Goal: Find specific page/section: Find specific page/section

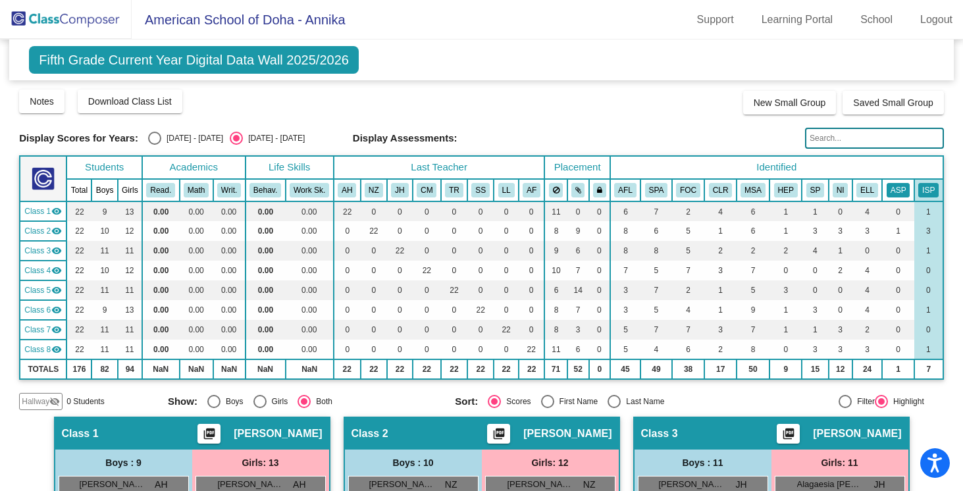
click at [894, 195] on button "ASP" at bounding box center [898, 190] width 24 height 14
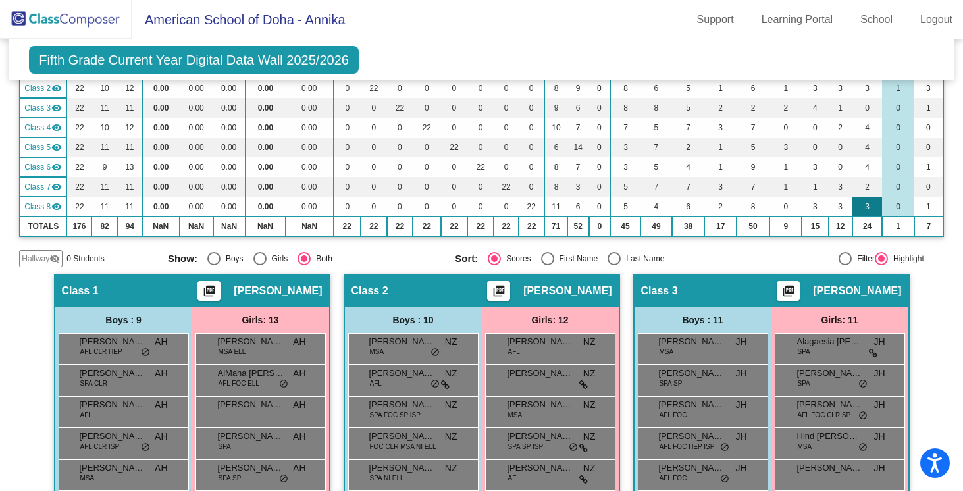
scroll to position [482, 0]
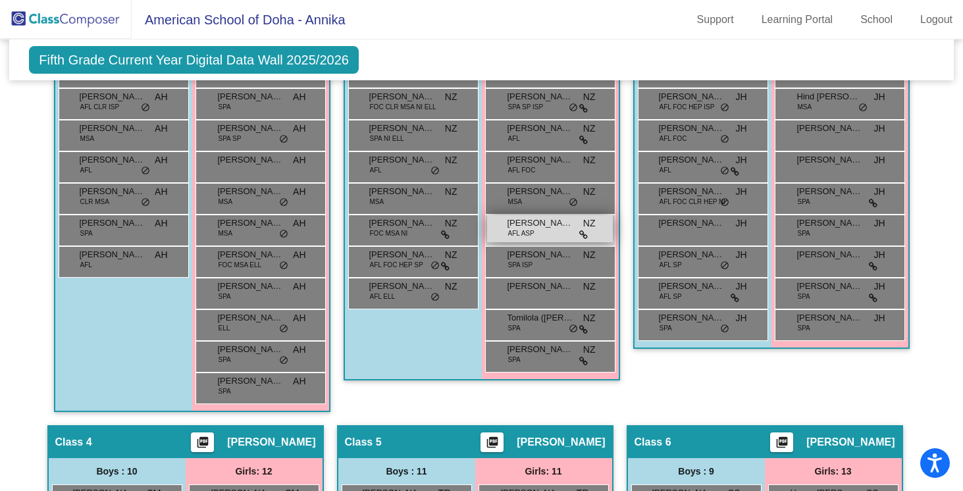
click at [551, 220] on span "[PERSON_NAME]" at bounding box center [540, 223] width 66 height 13
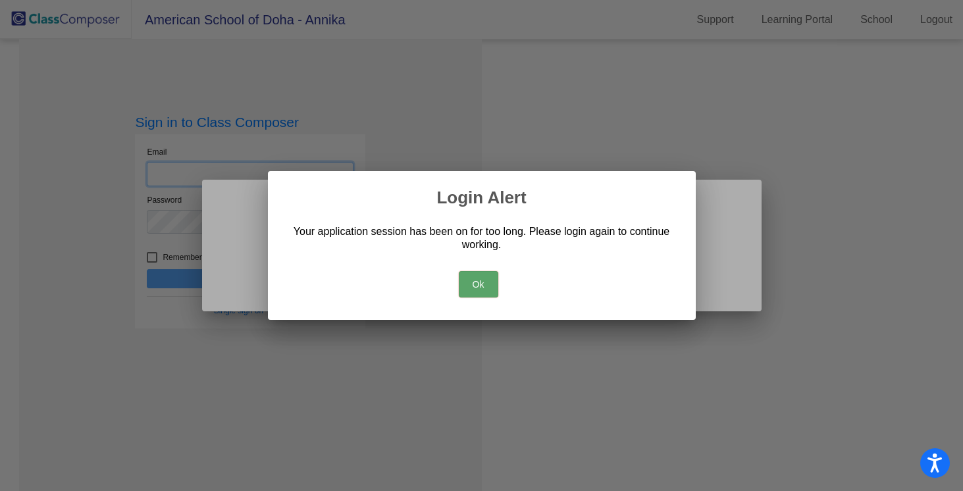
type input "[EMAIL_ADDRESS][PERSON_NAME][DOMAIN_NAME]"
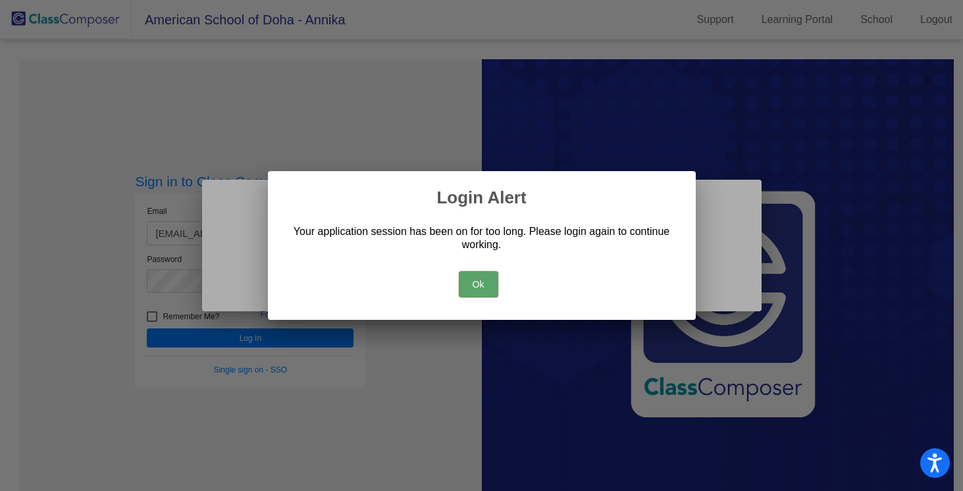
click at [472, 288] on button "Ok" at bounding box center [478, 284] width 39 height 26
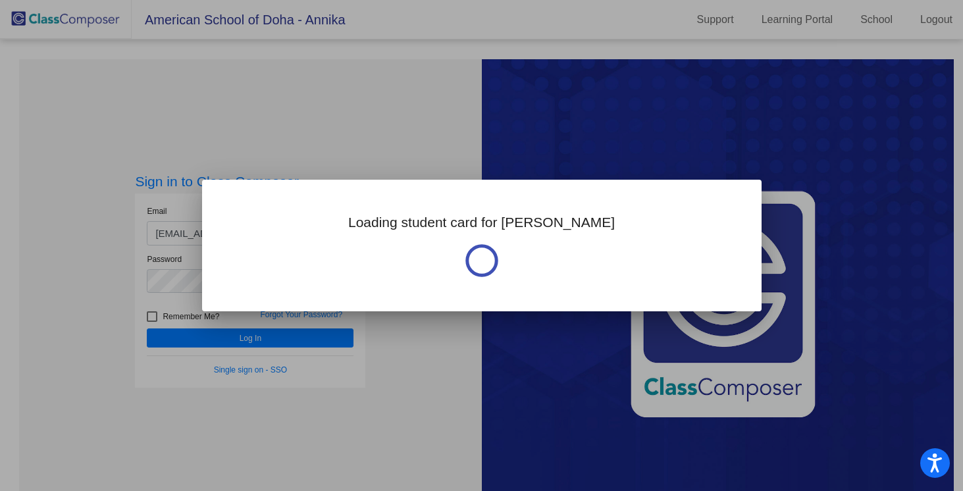
click at [329, 342] on div at bounding box center [481, 245] width 963 height 491
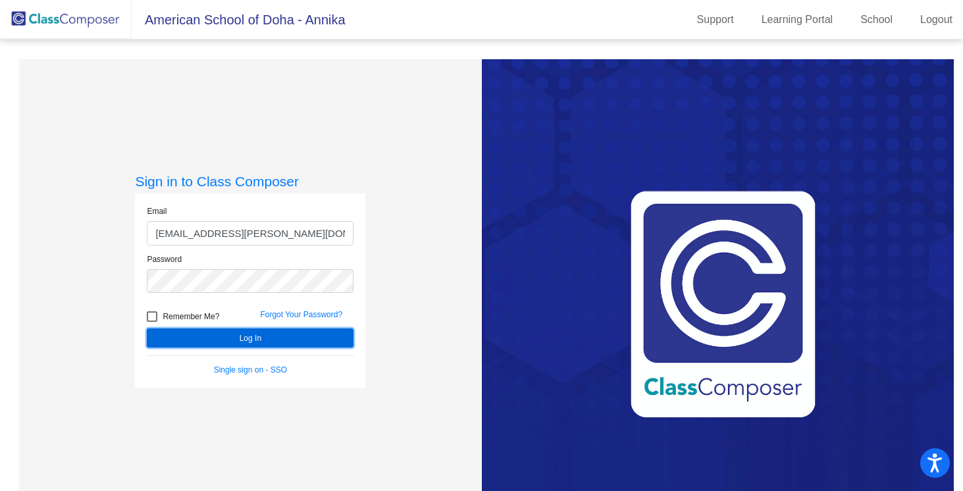
click at [305, 338] on button "Log In" at bounding box center [250, 337] width 207 height 19
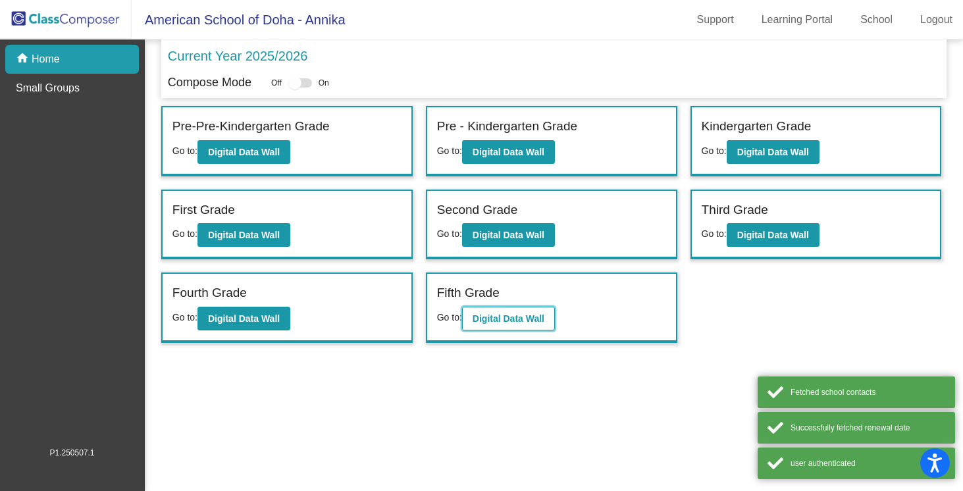
click at [509, 320] on b "Digital Data Wall" at bounding box center [508, 318] width 72 height 11
